Goal: Task Accomplishment & Management: Use online tool/utility

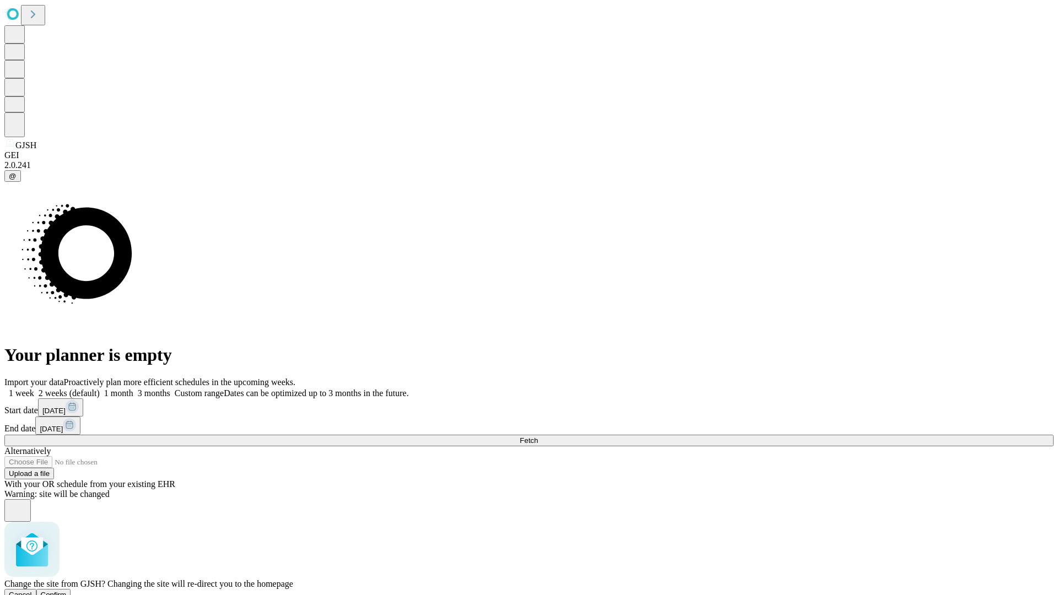
click at [67, 591] on span "Confirm" at bounding box center [54, 595] width 26 height 8
click at [34, 388] on label "1 week" at bounding box center [19, 392] width 30 height 9
click at [538, 436] on span "Fetch" at bounding box center [529, 440] width 18 height 8
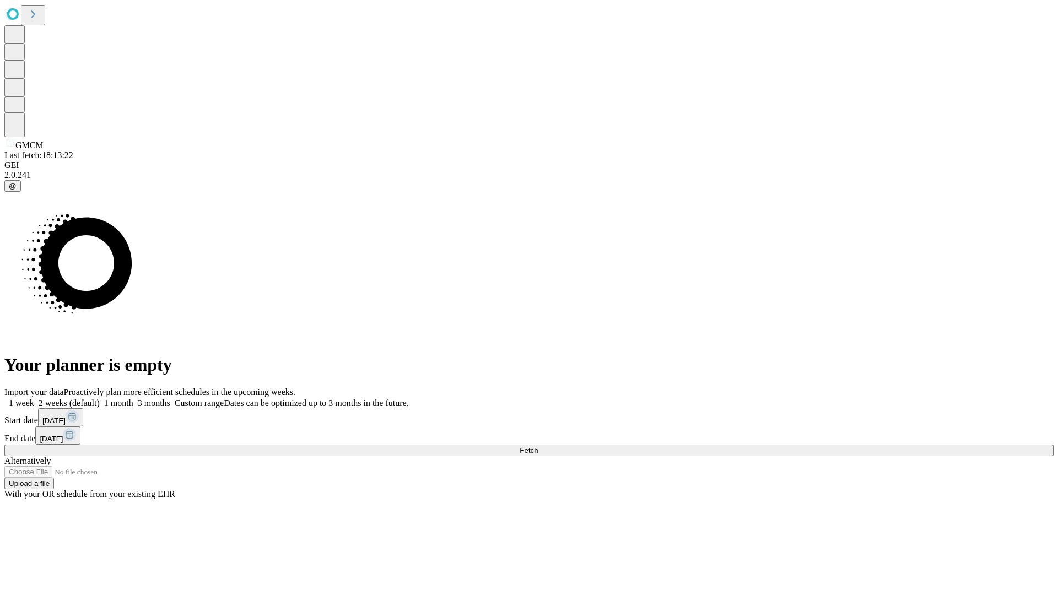
click at [34, 398] on label "1 week" at bounding box center [19, 402] width 30 height 9
click at [538, 446] on span "Fetch" at bounding box center [529, 450] width 18 height 8
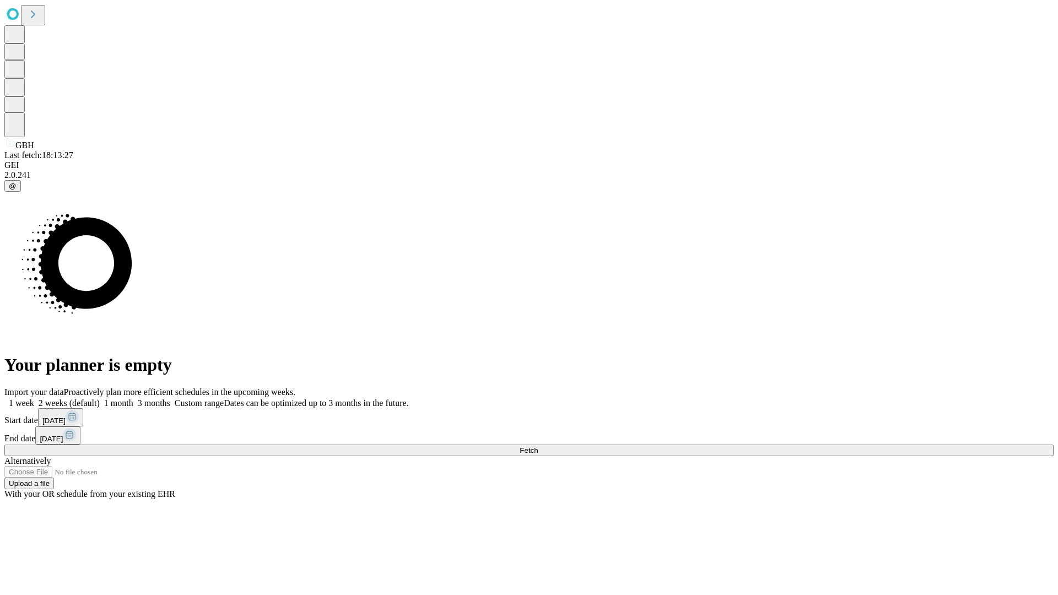
click at [538, 446] on span "Fetch" at bounding box center [529, 450] width 18 height 8
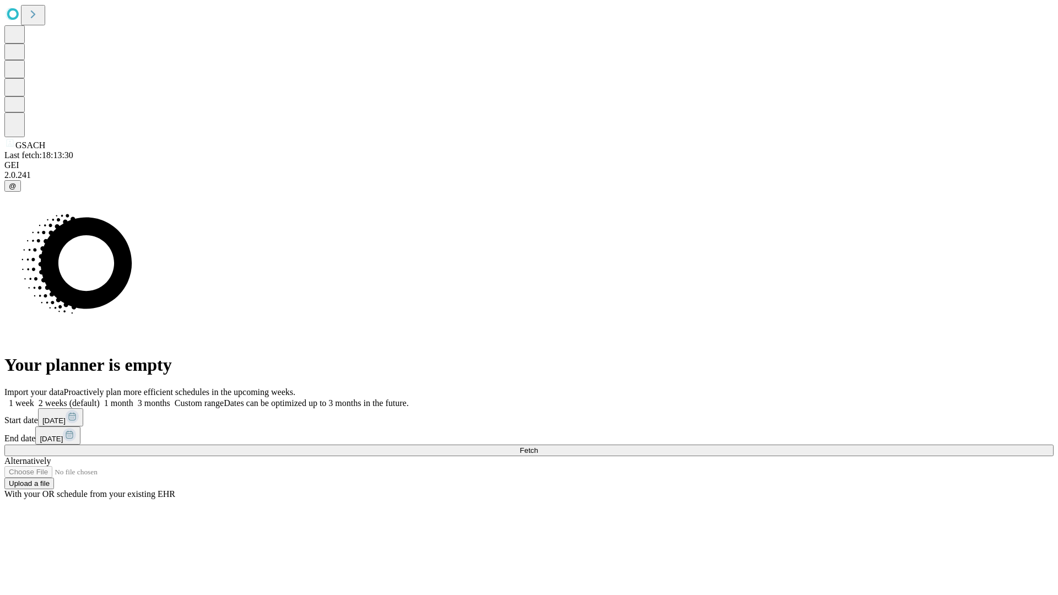
click at [34, 398] on label "1 week" at bounding box center [19, 402] width 30 height 9
click at [538, 446] on span "Fetch" at bounding box center [529, 450] width 18 height 8
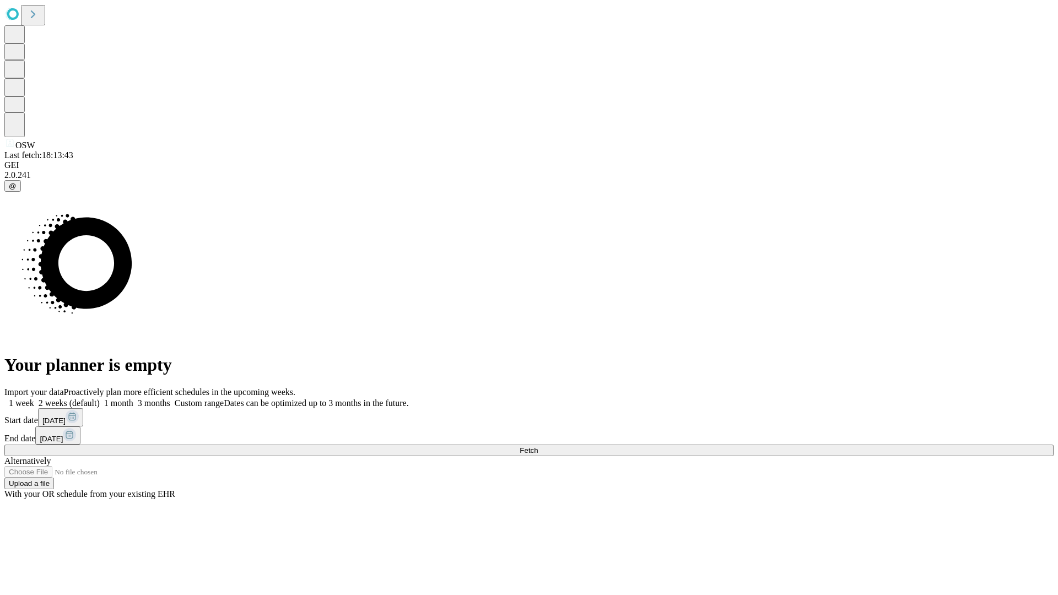
click at [34, 398] on label "1 week" at bounding box center [19, 402] width 30 height 9
click at [538, 446] on span "Fetch" at bounding box center [529, 450] width 18 height 8
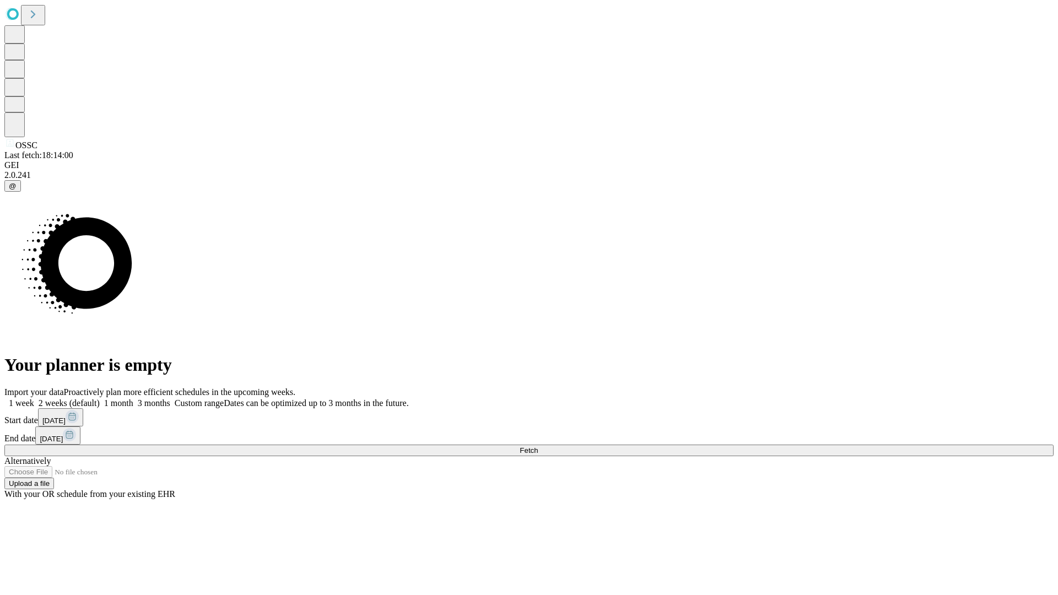
click at [34, 398] on label "1 week" at bounding box center [19, 402] width 30 height 9
click at [538, 446] on span "Fetch" at bounding box center [529, 450] width 18 height 8
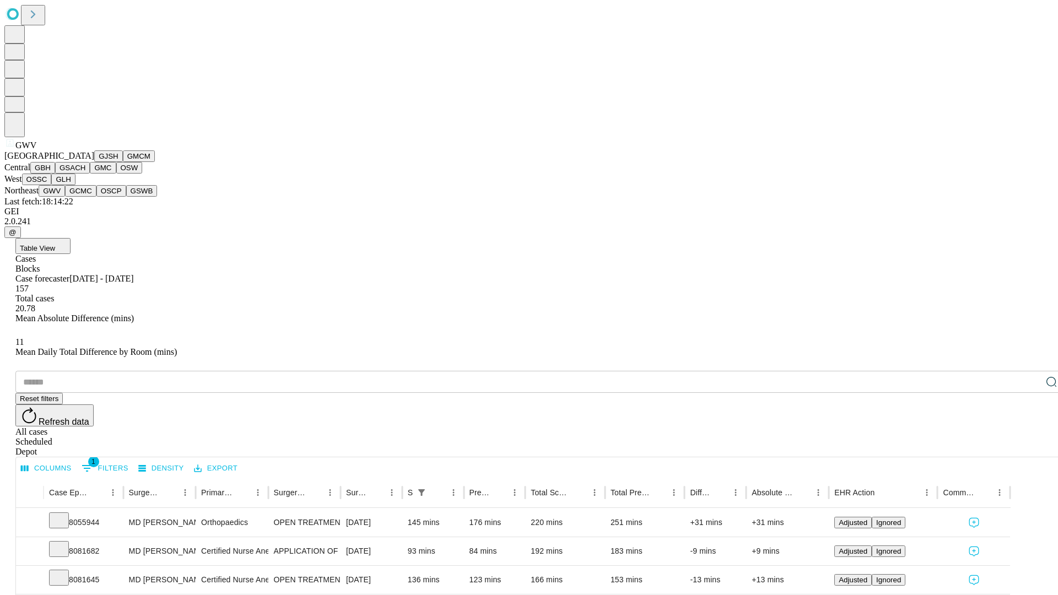
click at [85, 197] on button "GCMC" at bounding box center [80, 191] width 31 height 12
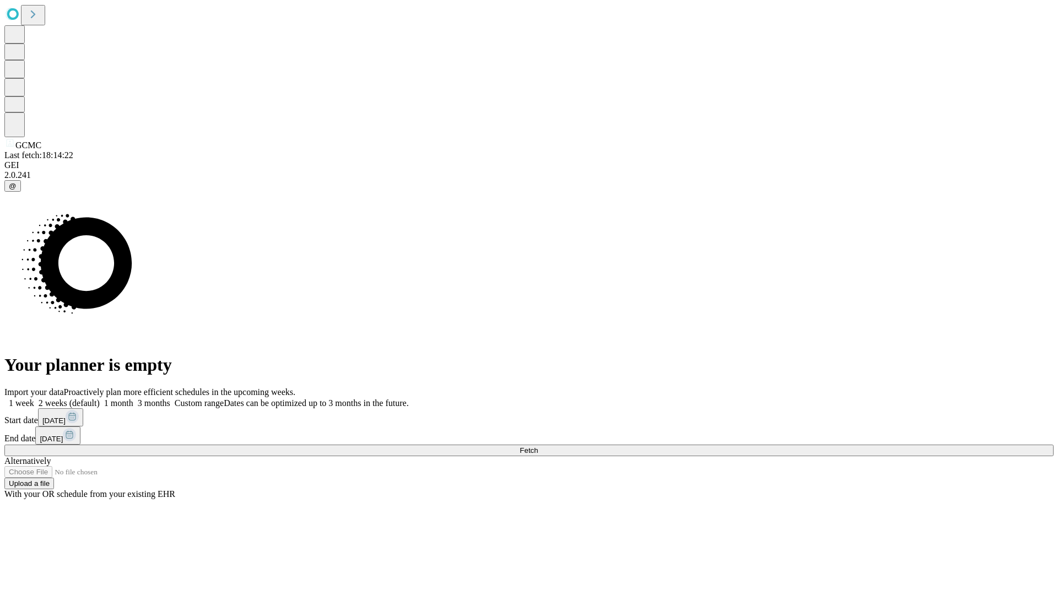
click at [34, 398] on label "1 week" at bounding box center [19, 402] width 30 height 9
click at [538, 446] on span "Fetch" at bounding box center [529, 450] width 18 height 8
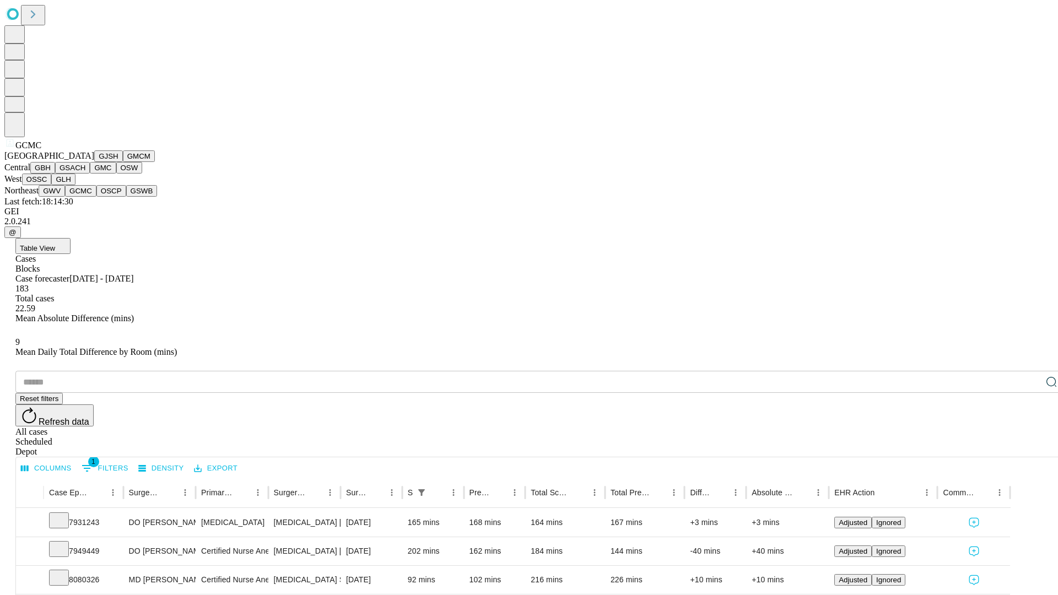
click at [96, 197] on button "OSCP" at bounding box center [111, 191] width 30 height 12
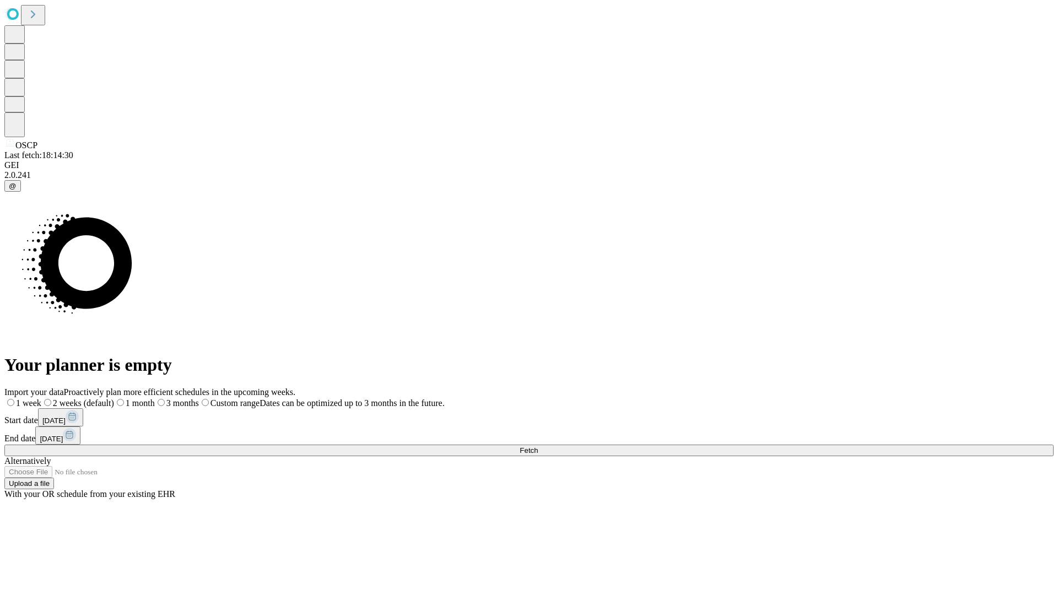
click at [41, 398] on label "1 week" at bounding box center [22, 402] width 37 height 9
click at [538, 446] on span "Fetch" at bounding box center [529, 450] width 18 height 8
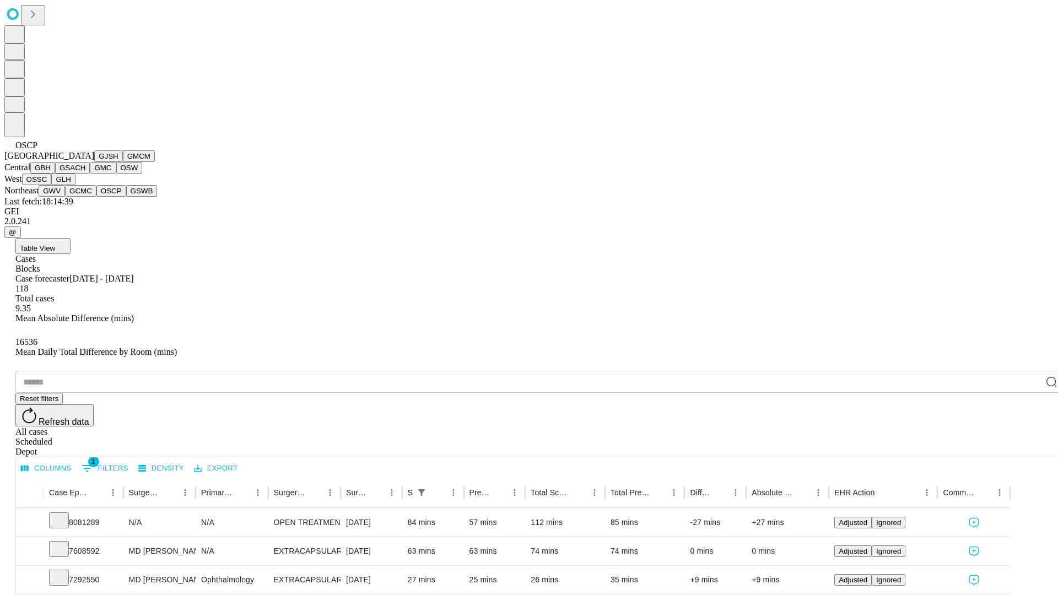
click at [126, 197] on button "GSWB" at bounding box center [141, 191] width 31 height 12
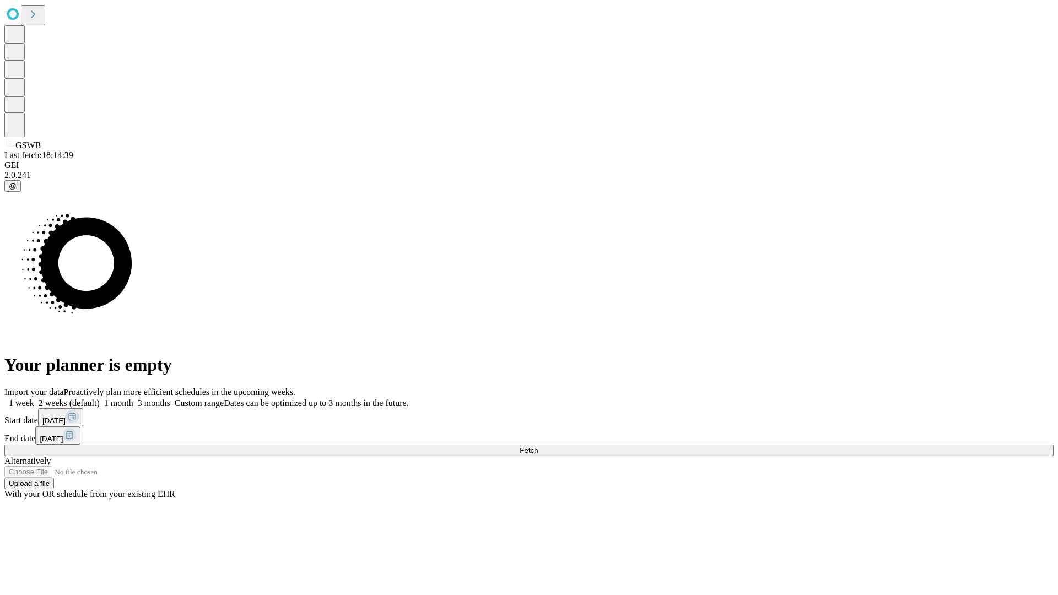
click at [34, 398] on label "1 week" at bounding box center [19, 402] width 30 height 9
click at [538, 446] on span "Fetch" at bounding box center [529, 450] width 18 height 8
